Goal: Navigation & Orientation: Go to known website

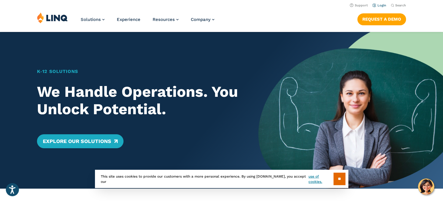
click at [381, 6] on link "Login" at bounding box center [380, 5] width 14 height 4
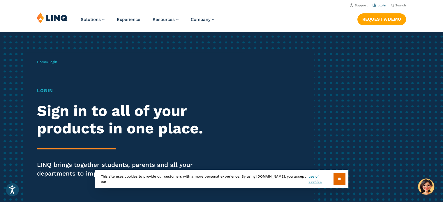
click at [379, 5] on link "Login" at bounding box center [380, 5] width 14 height 4
click at [338, 178] on input "**" at bounding box center [340, 179] width 12 height 13
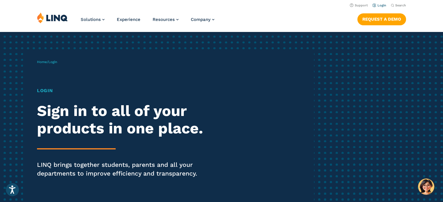
click at [382, 8] on li "Login" at bounding box center [380, 5] width 14 height 6
click at [382, 6] on link "Login" at bounding box center [380, 5] width 14 height 4
click at [381, 5] on link "Login" at bounding box center [380, 5] width 14 height 4
